Goal: Task Accomplishment & Management: Complete application form

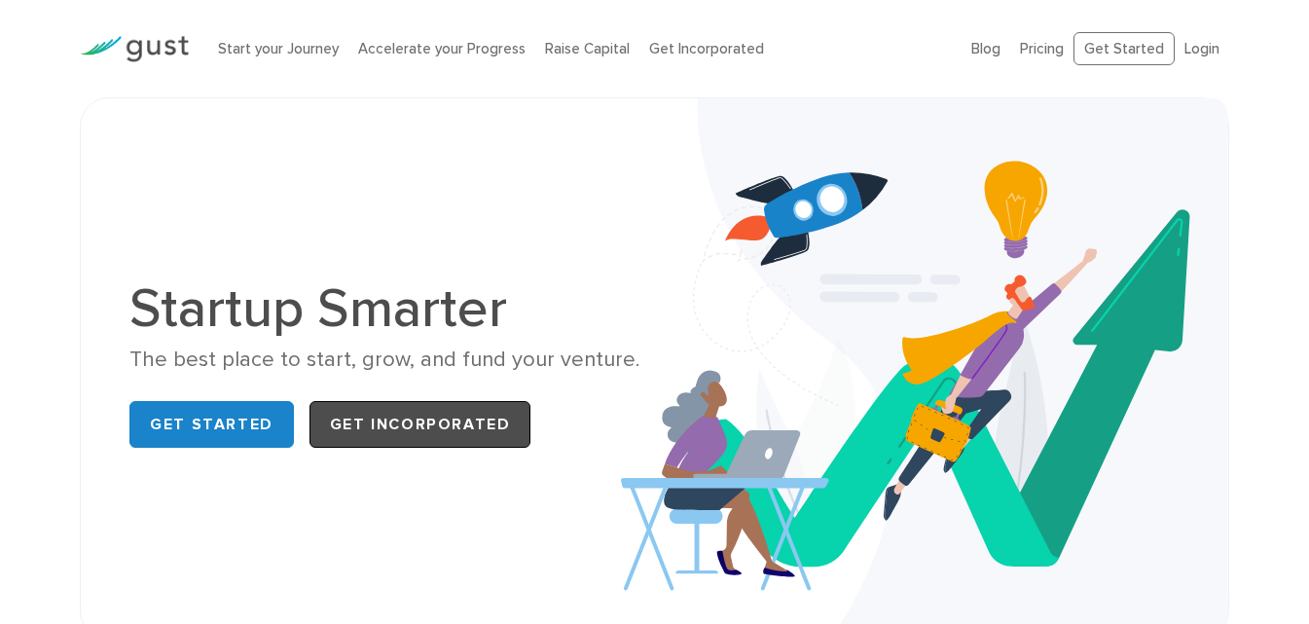
click at [389, 433] on link "Get Incorporated" at bounding box center [421, 424] width 222 height 47
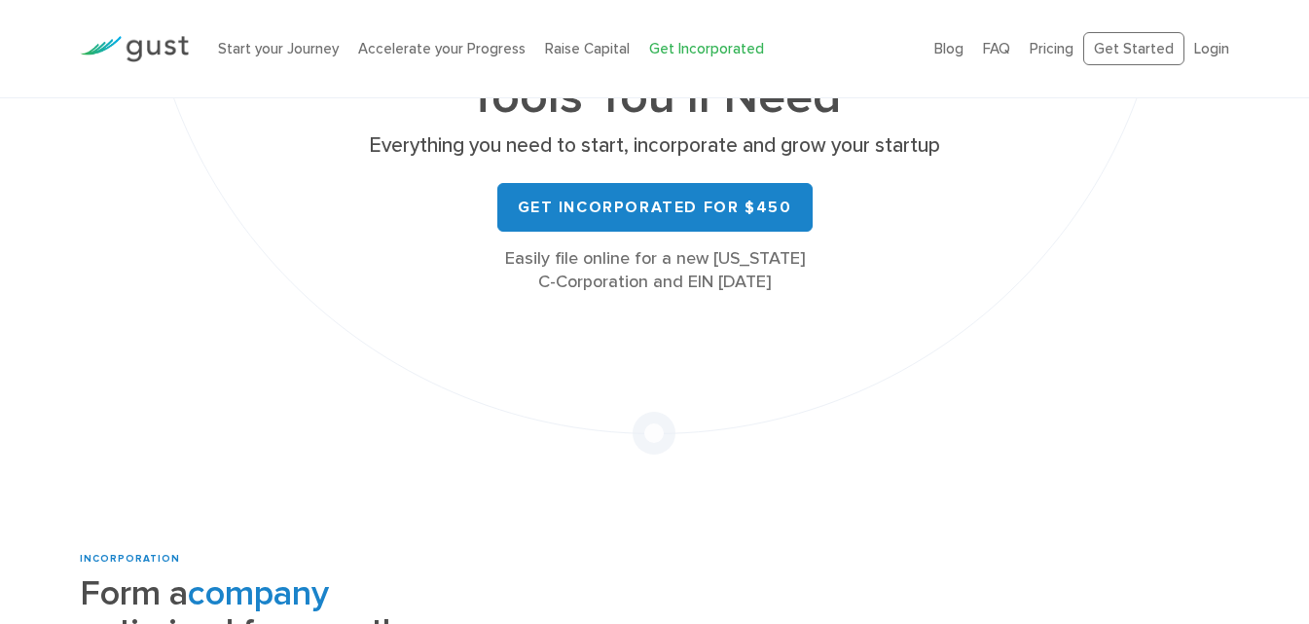
scroll to position [292, 0]
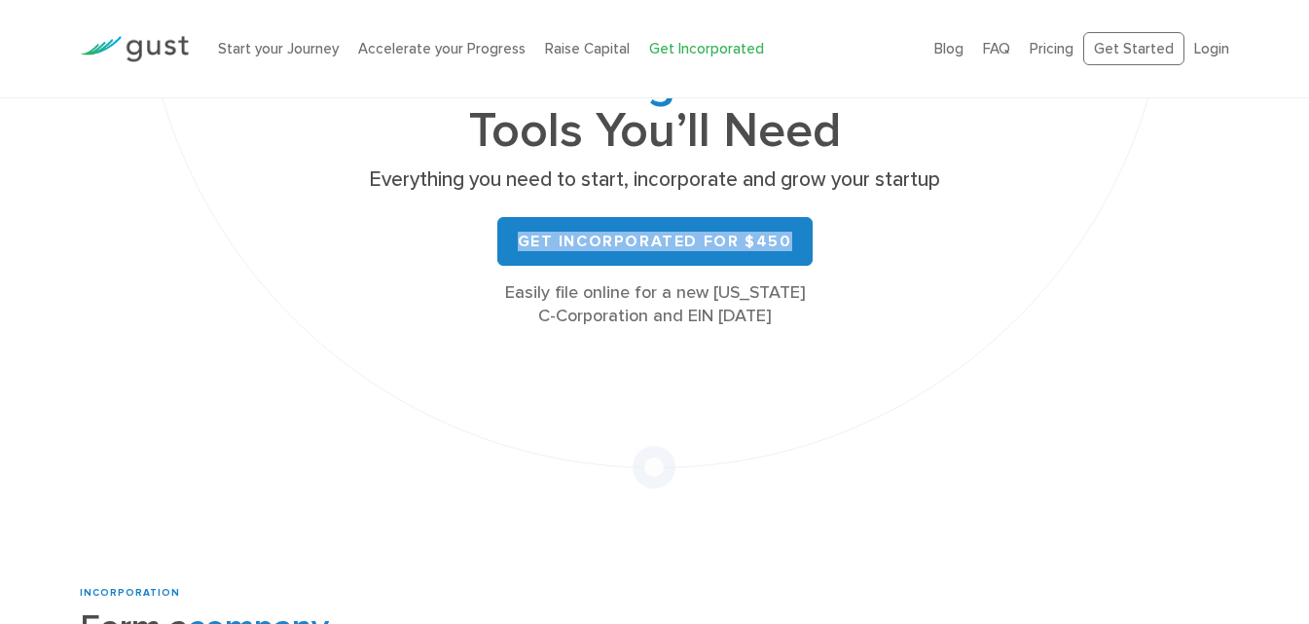
drag, startPoint x: 517, startPoint y: 237, endPoint x: 907, endPoint y: 237, distance: 390.3
click at [907, 237] on div "Get Incorporated for $450" at bounding box center [655, 241] width 584 height 49
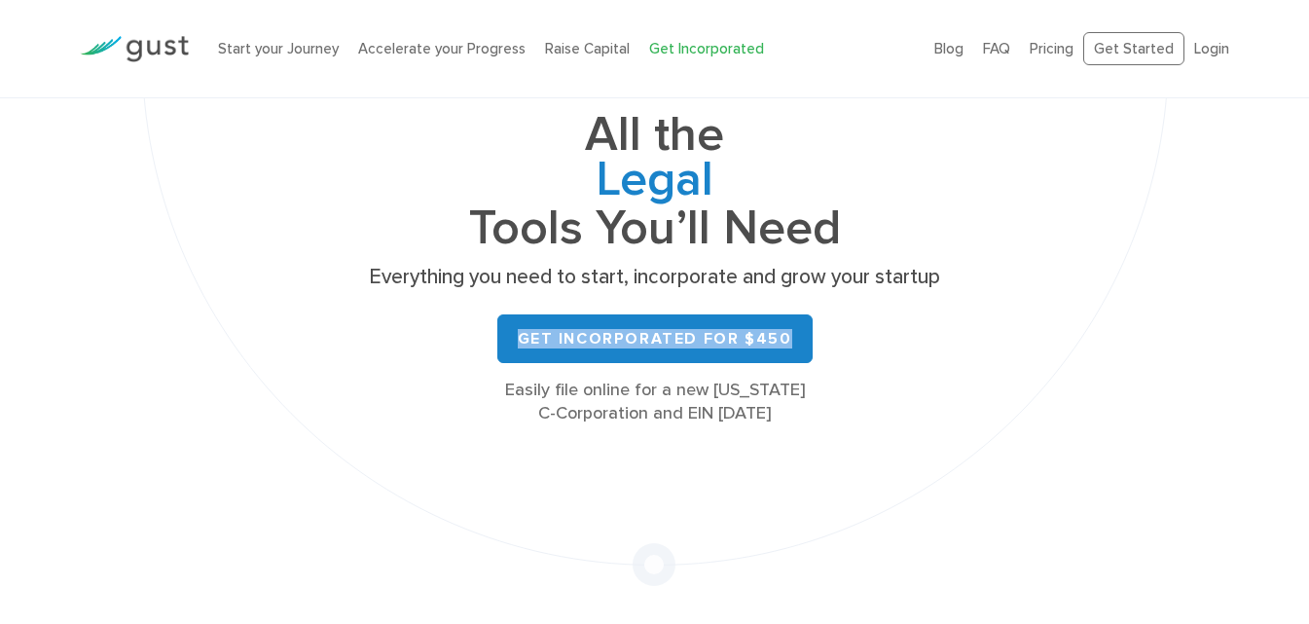
scroll to position [97, 0]
